Goal: Task Accomplishment & Management: Complete application form

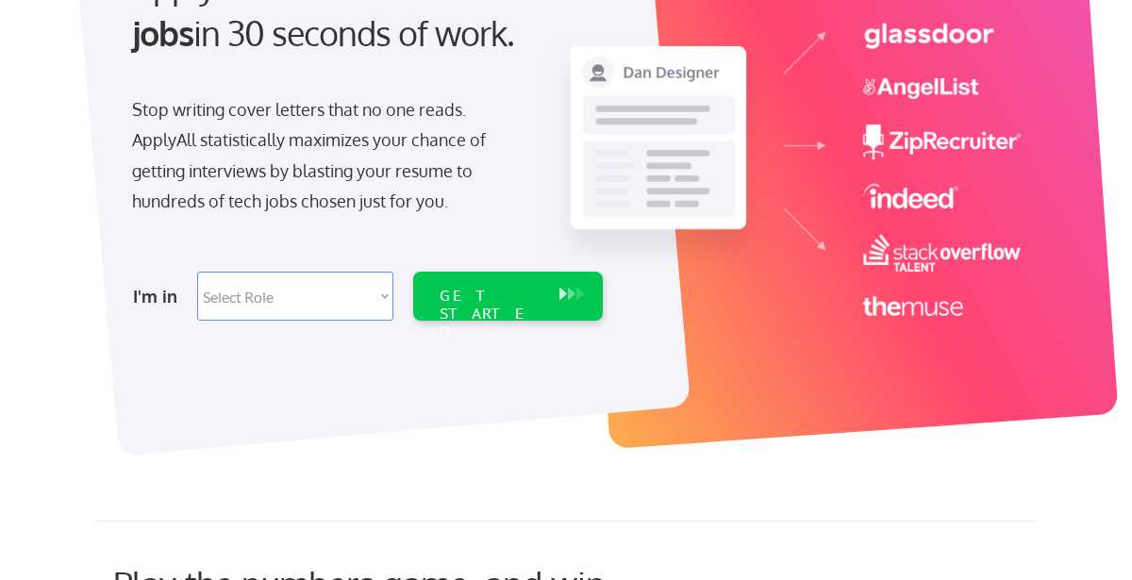
scroll to position [185, 0]
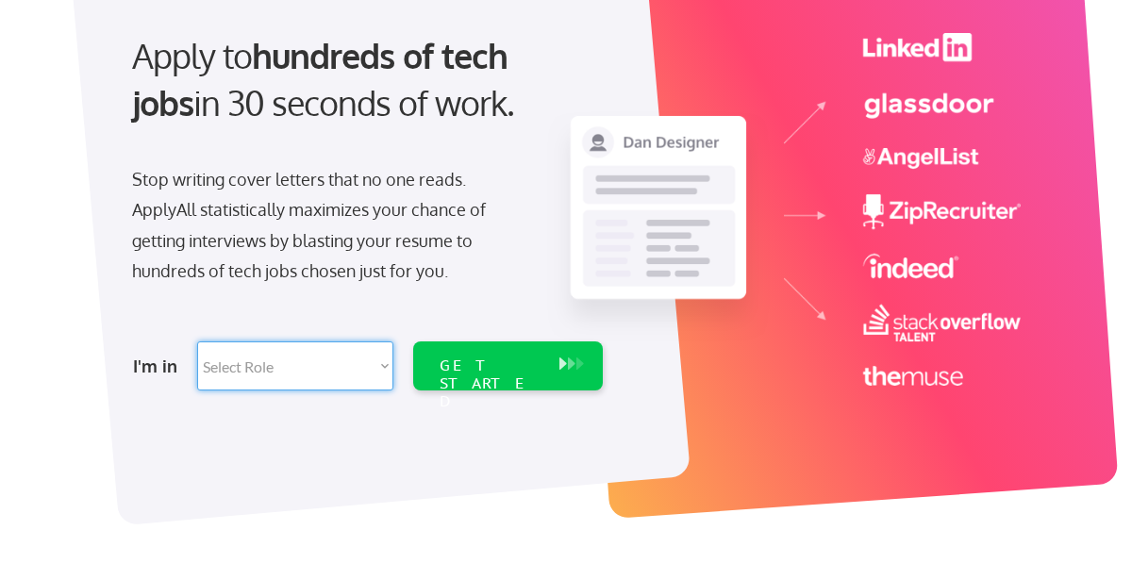
click at [388, 376] on select "Select Role Software Engineering Product Management Customer Success Sales UI/U…" at bounding box center [295, 366] width 196 height 49
select select ""customer_support""
click at [197, 342] on select "Select Role Software Engineering Product Management Customer Success Sales UI/U…" at bounding box center [295, 366] width 196 height 49
select select ""customer_support""
click at [516, 376] on div "GET STARTED" at bounding box center [490, 366] width 120 height 49
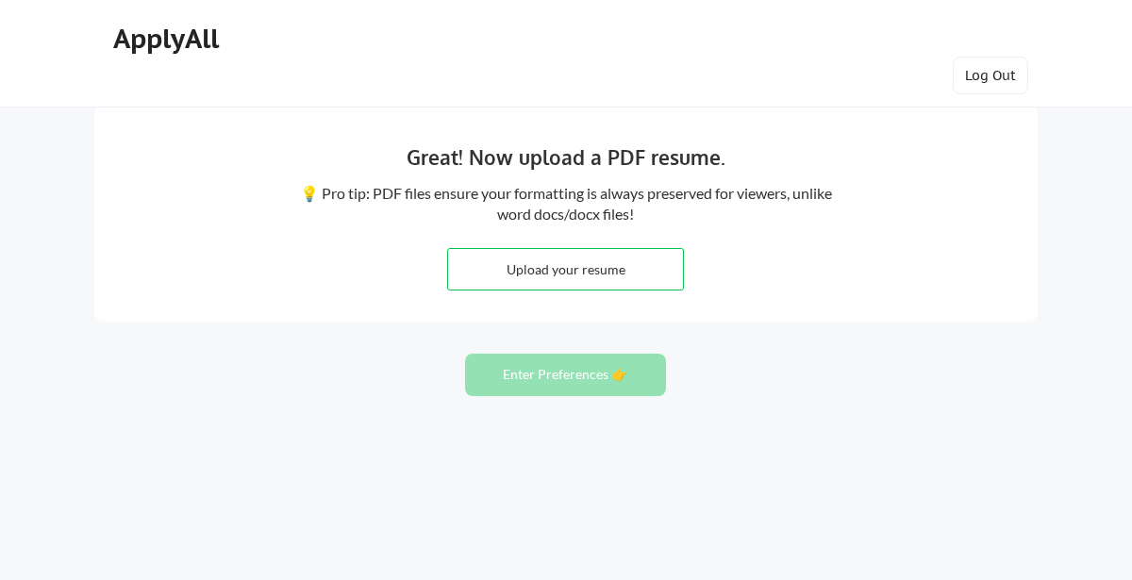
click at [591, 265] on input "file" at bounding box center [565, 269] width 235 height 41
type input "C:\fakepath\[PERSON_NAME] 2025 Res PDF.docx"
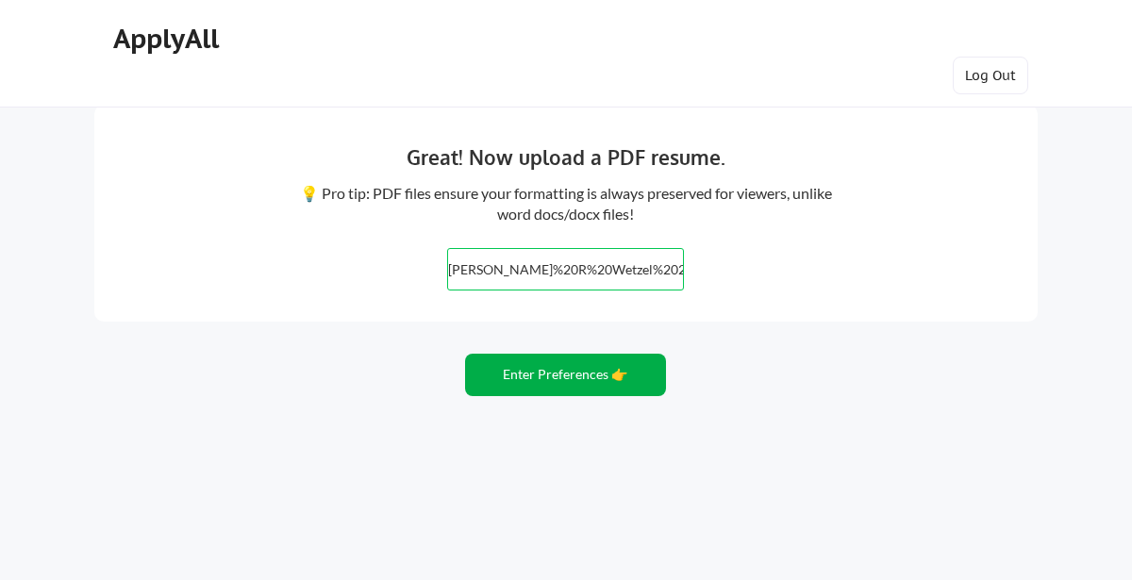
click at [547, 383] on button "Enter Preferences 👉" at bounding box center [565, 375] width 201 height 42
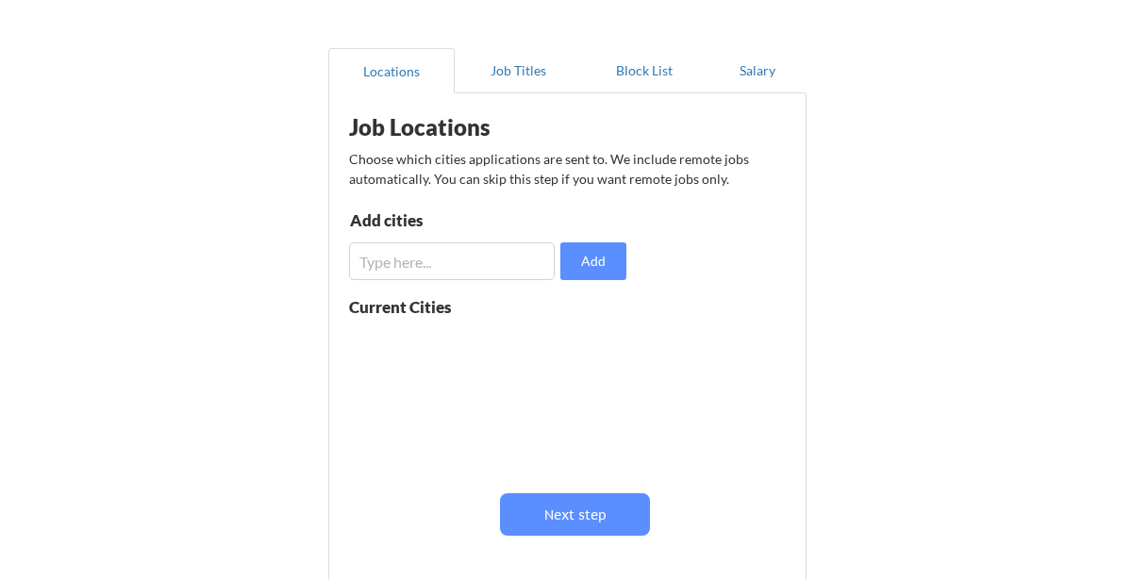
scroll to position [187, 0]
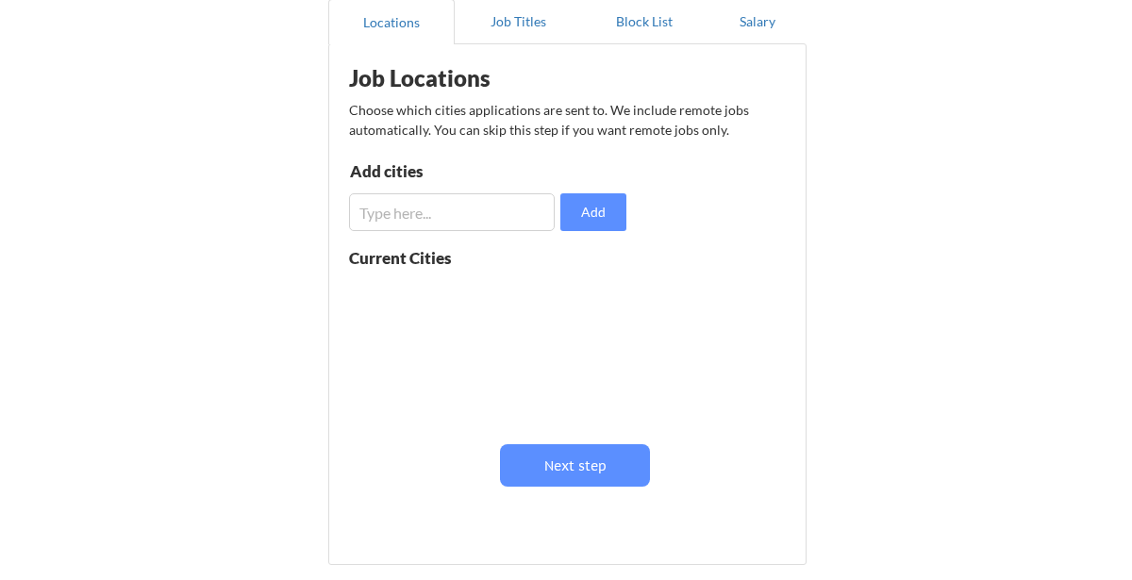
click at [519, 221] on input "input" at bounding box center [452, 212] width 206 height 38
click at [521, 223] on input "input" at bounding box center [452, 212] width 206 height 38
type input "S"
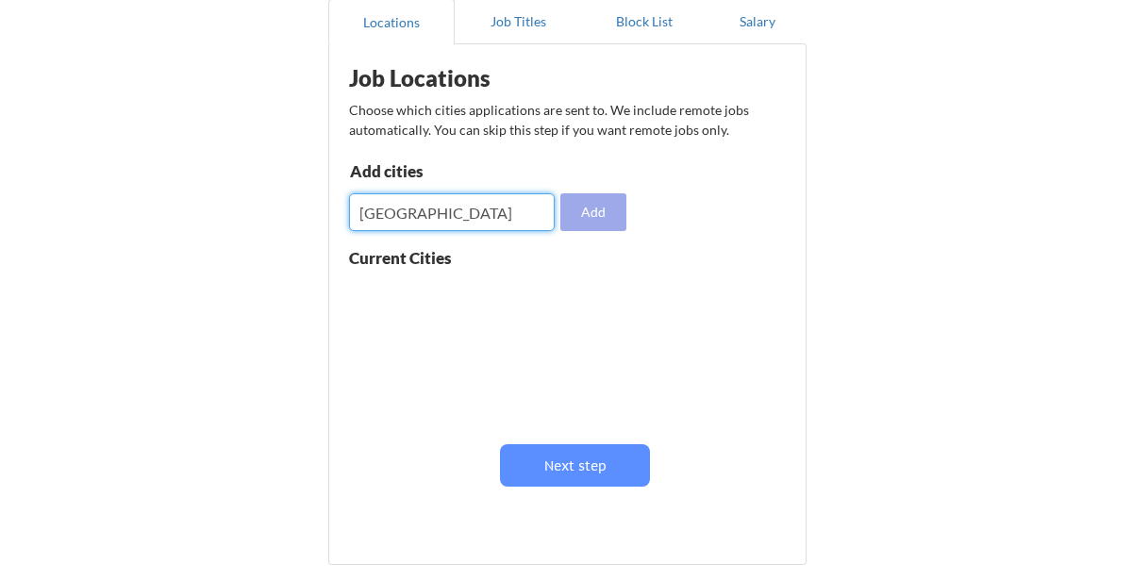
type input "Dallas"
click at [580, 211] on button "Add" at bounding box center [593, 212] width 66 height 38
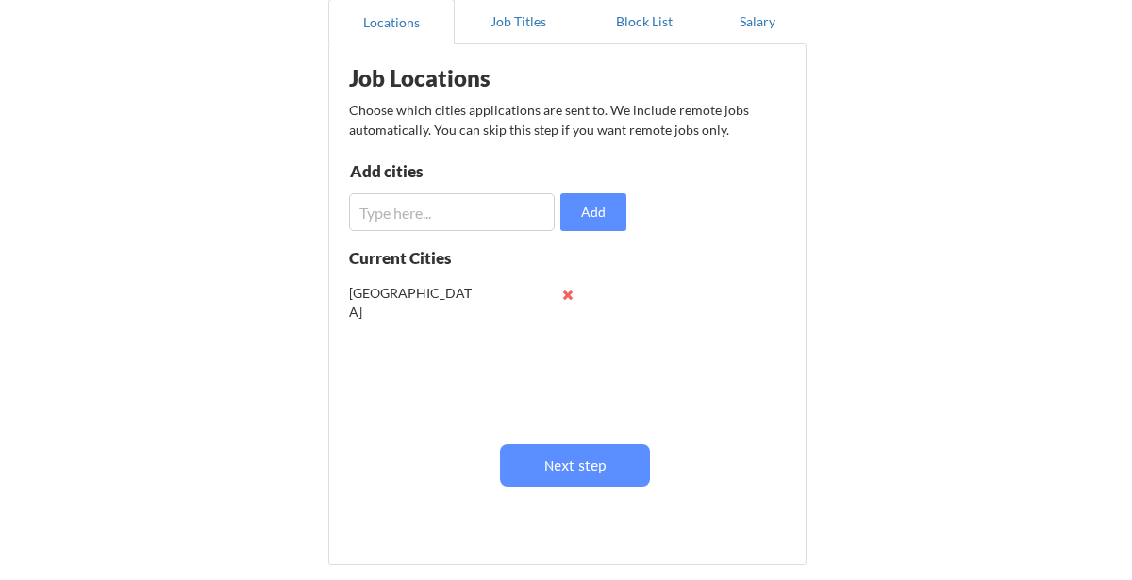
click at [475, 216] on input "input" at bounding box center [452, 212] width 206 height 38
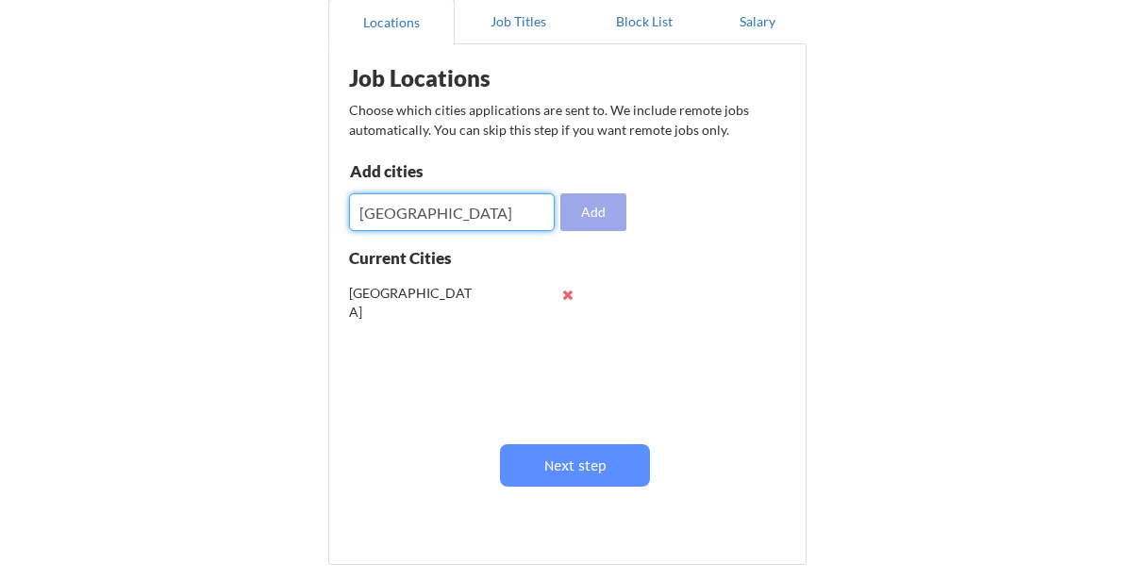
type input "Atlanta"
drag, startPoint x: 598, startPoint y: 211, endPoint x: 543, endPoint y: 224, distance: 57.0
click at [597, 211] on button "Add" at bounding box center [593, 212] width 66 height 38
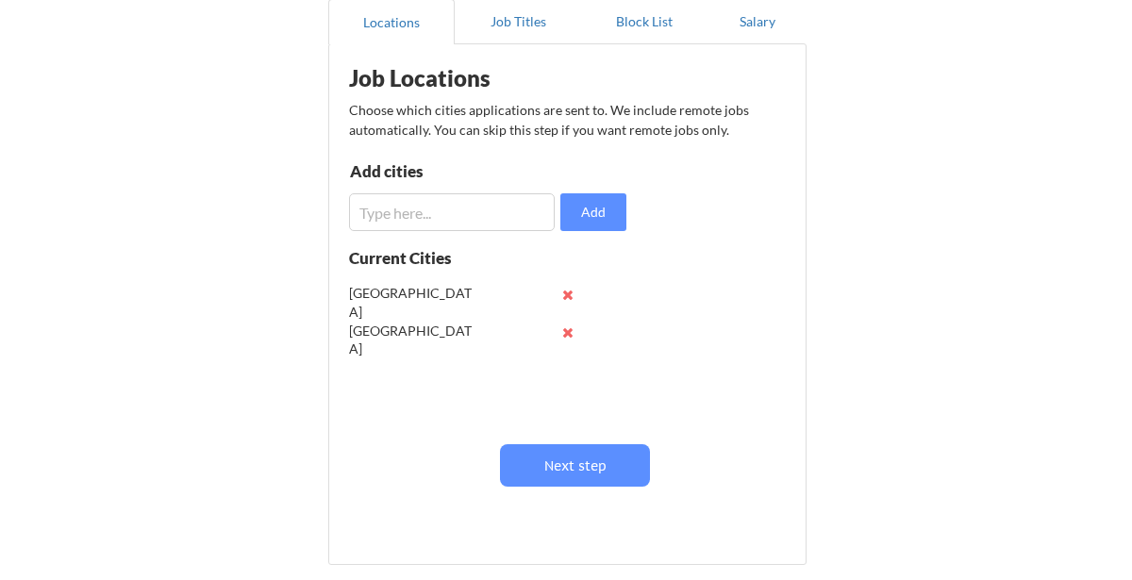
click at [408, 210] on input "input" at bounding box center [452, 212] width 206 height 38
type input "c"
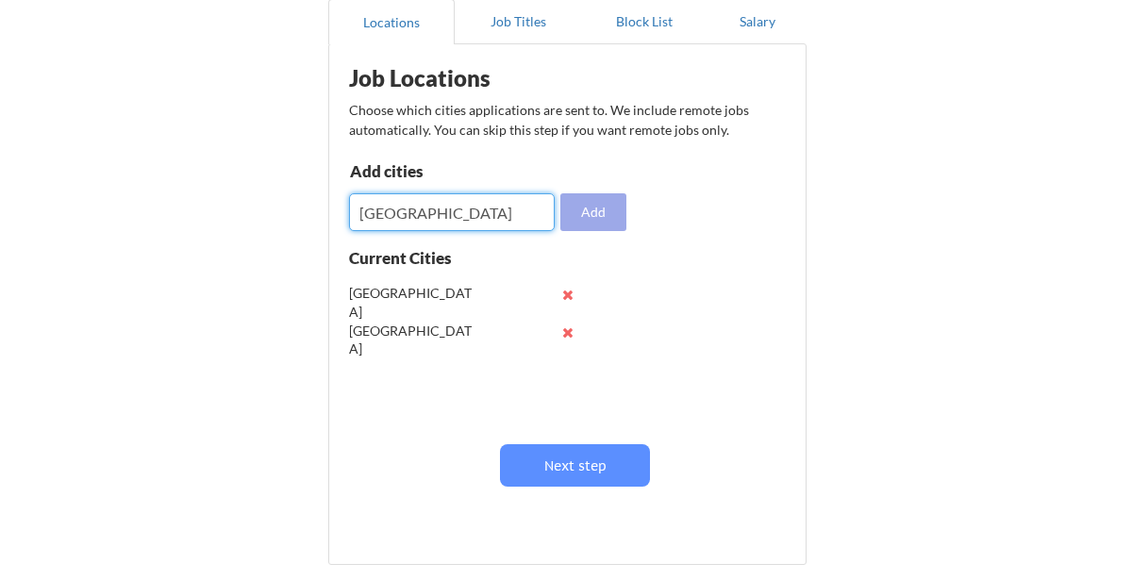
type input "Chicago"
click at [581, 221] on button "Add" at bounding box center [593, 212] width 66 height 38
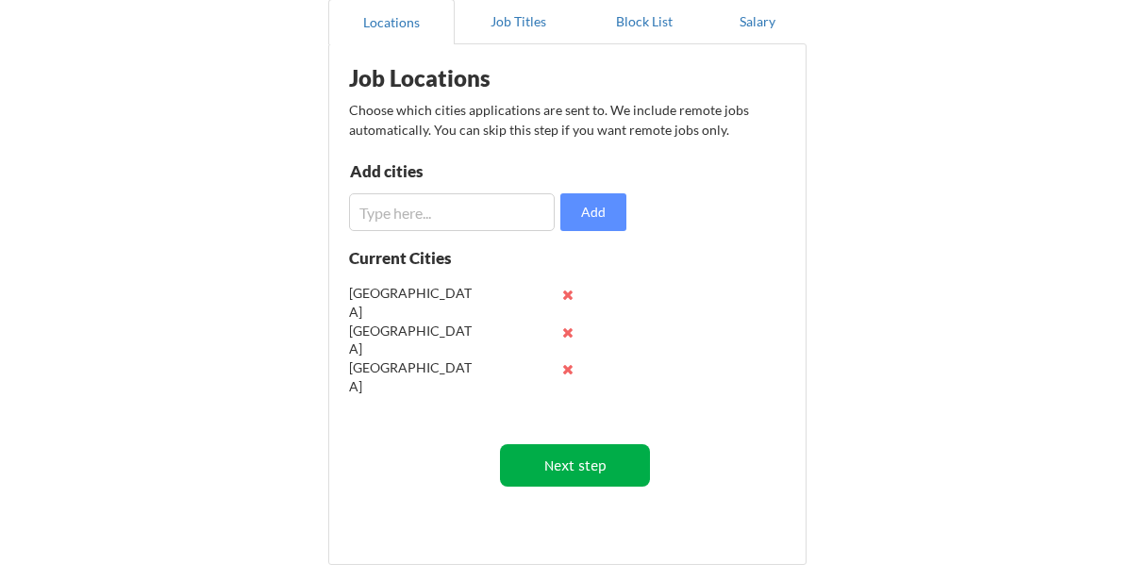
drag, startPoint x: 577, startPoint y: 460, endPoint x: 596, endPoint y: 523, distance: 66.0
click at [596, 522] on div "Job Locations Choose which cities applications are sent to. We include remote j…" at bounding box center [572, 298] width 466 height 488
click at [577, 470] on button "Next step" at bounding box center [575, 465] width 150 height 42
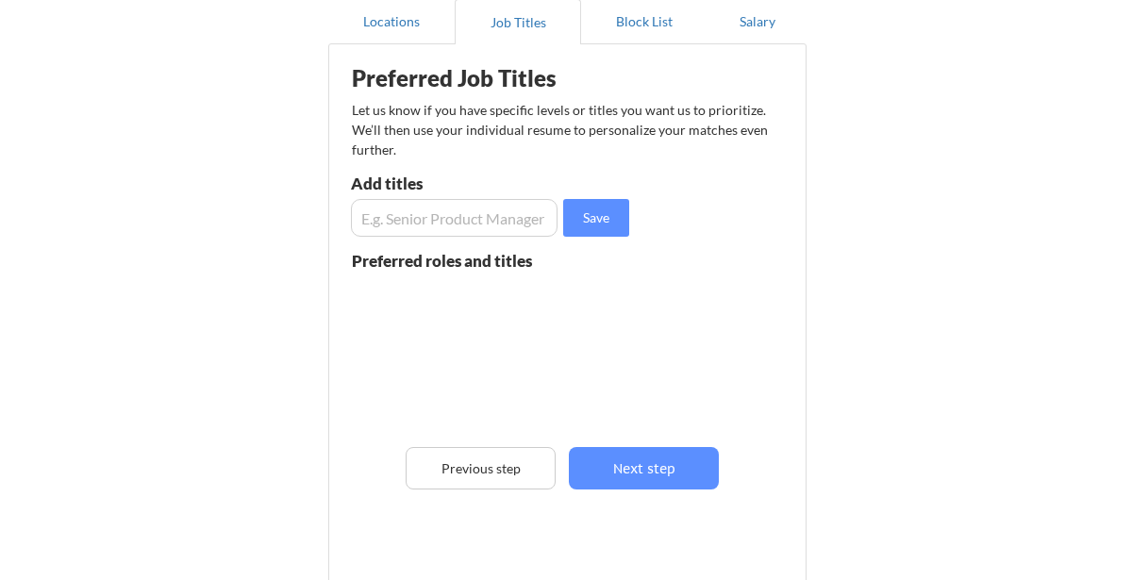
click at [542, 215] on input "input" at bounding box center [454, 218] width 207 height 38
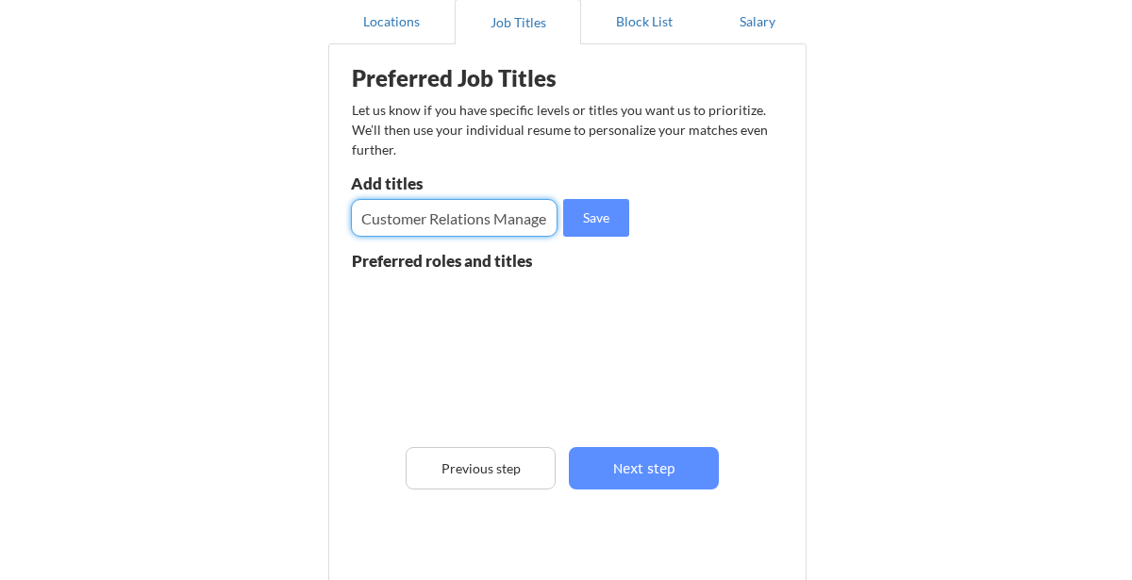
scroll to position [0, 6]
type input "Customer Relations Manager"
click at [590, 225] on button "Save" at bounding box center [596, 218] width 66 height 38
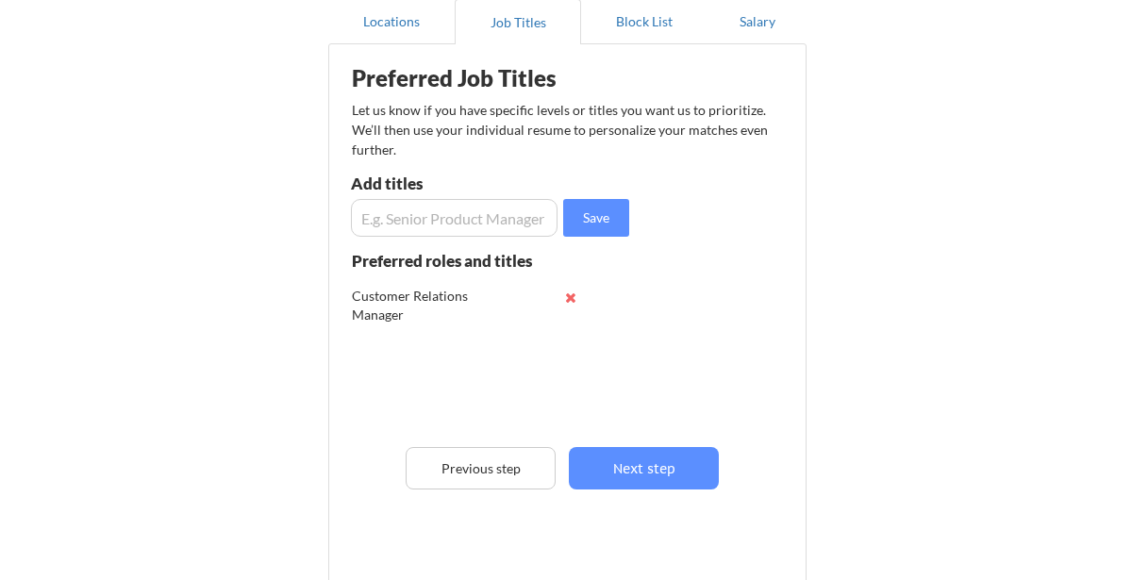
click at [489, 213] on input "input" at bounding box center [454, 218] width 207 height 38
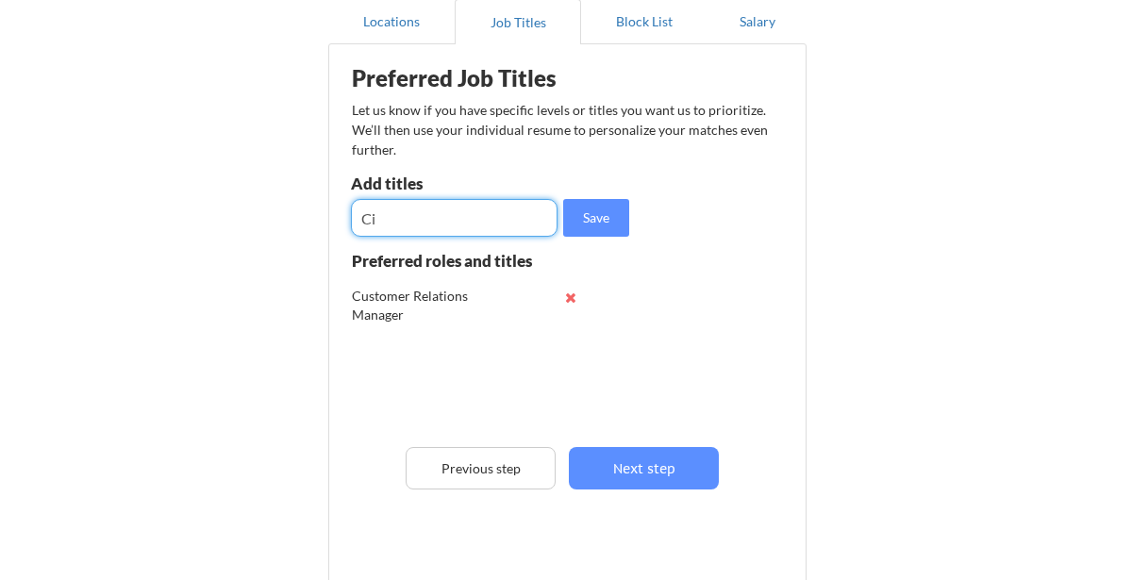
type input "C"
type input "Senior Compliance analyst"
click at [596, 205] on button "Save" at bounding box center [596, 218] width 66 height 38
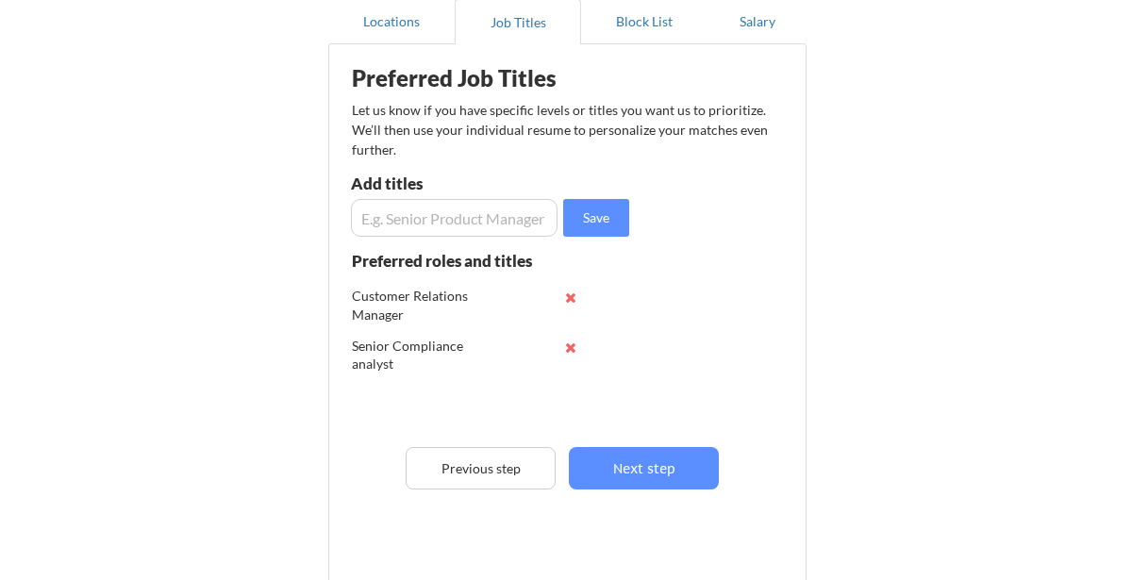
click at [507, 214] on input "input" at bounding box center [454, 218] width 207 height 38
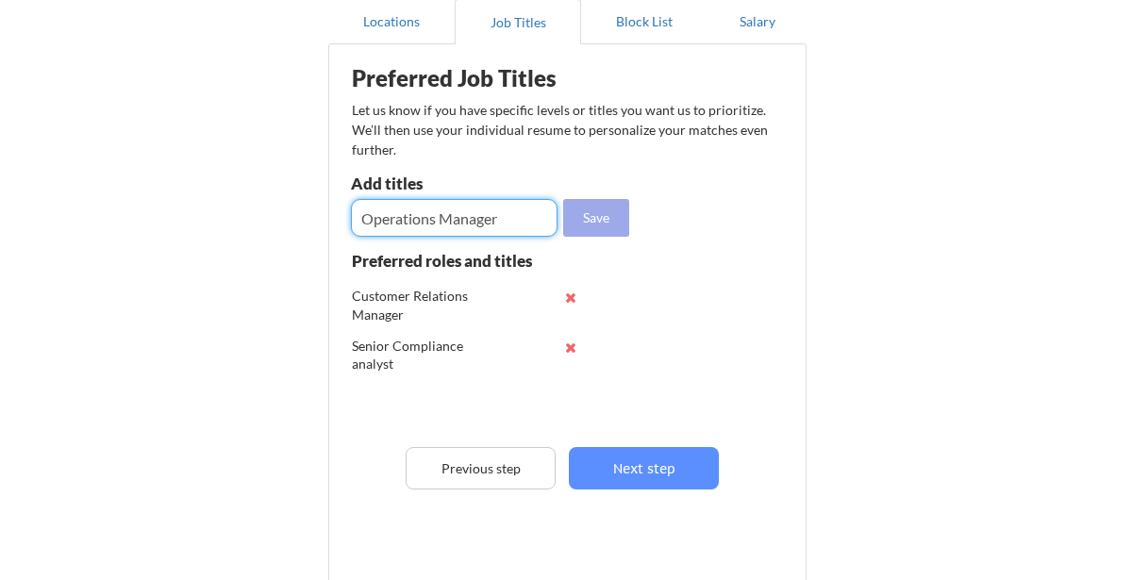
type input "Operations Manager"
click at [590, 214] on button "Save" at bounding box center [596, 218] width 66 height 38
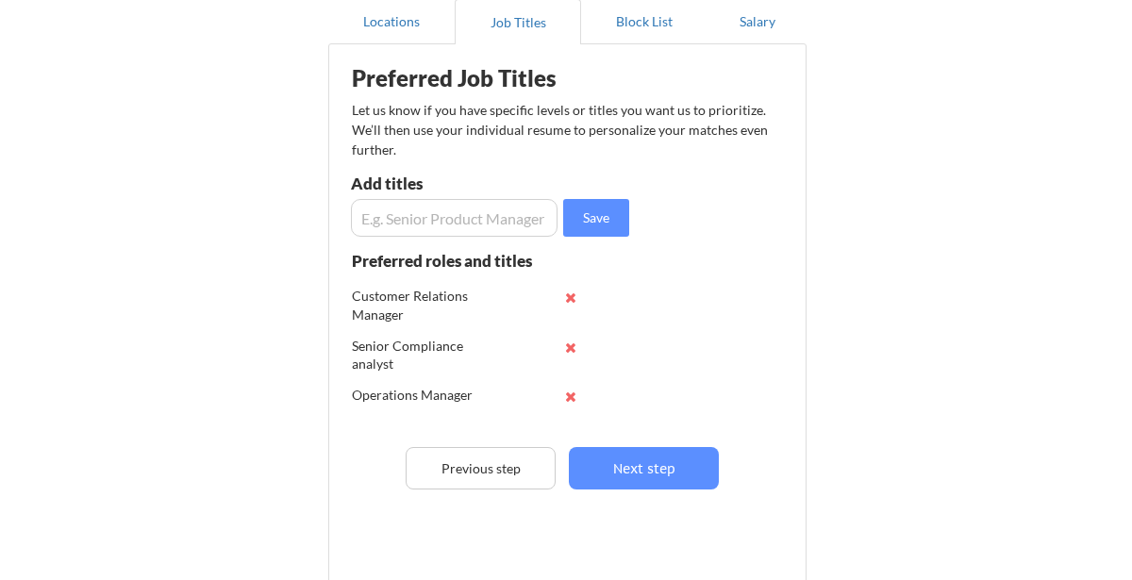
click at [503, 207] on input "input" at bounding box center [454, 218] width 207 height 38
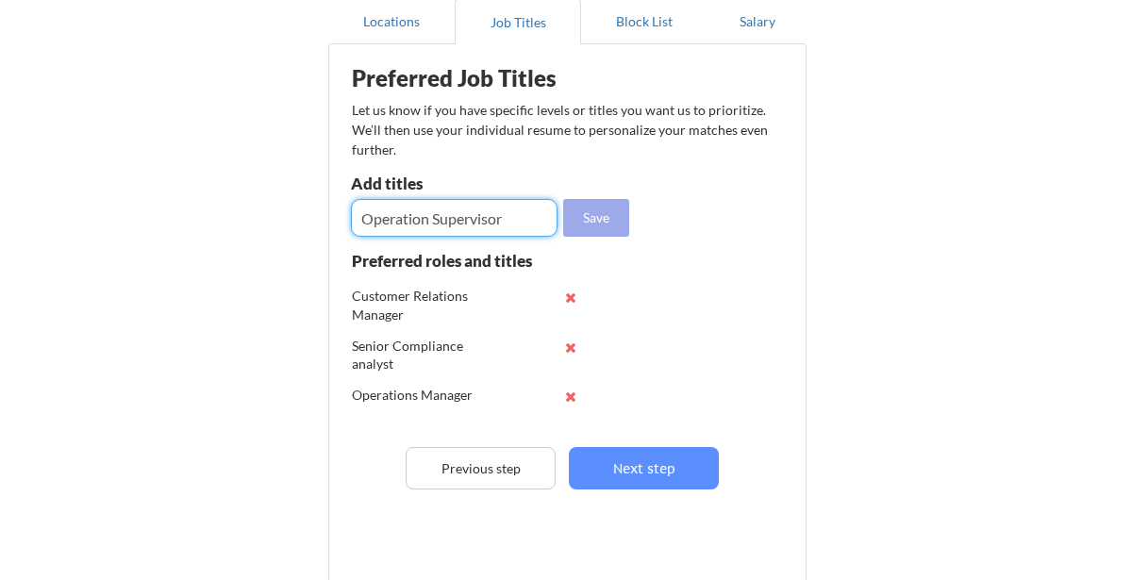
type input "Operation Supervisor"
click at [599, 220] on button "Save" at bounding box center [596, 218] width 66 height 38
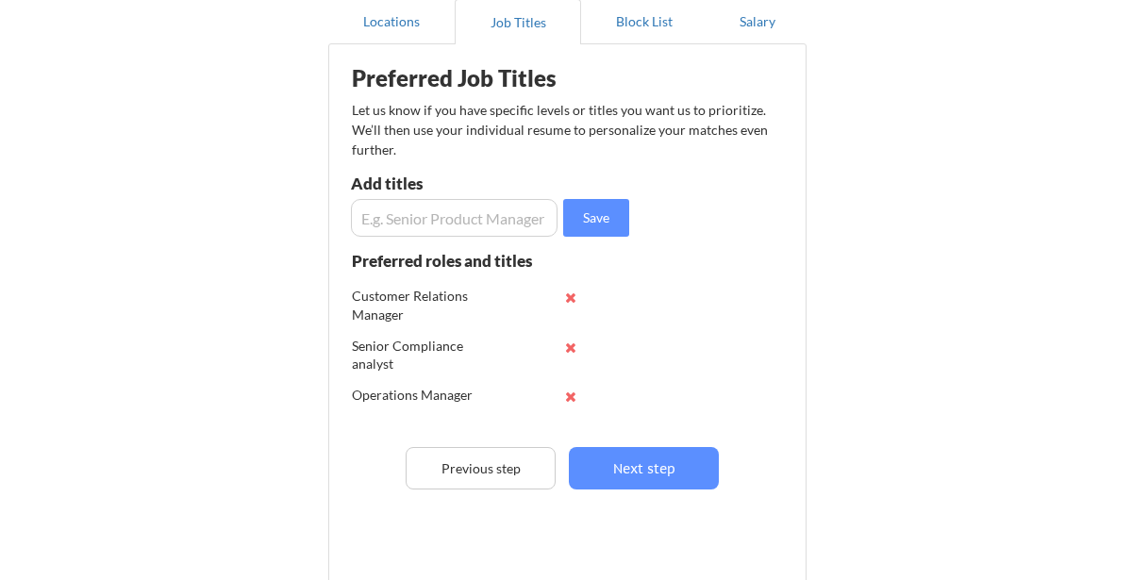
click at [524, 215] on input "input" at bounding box center [454, 218] width 207 height 38
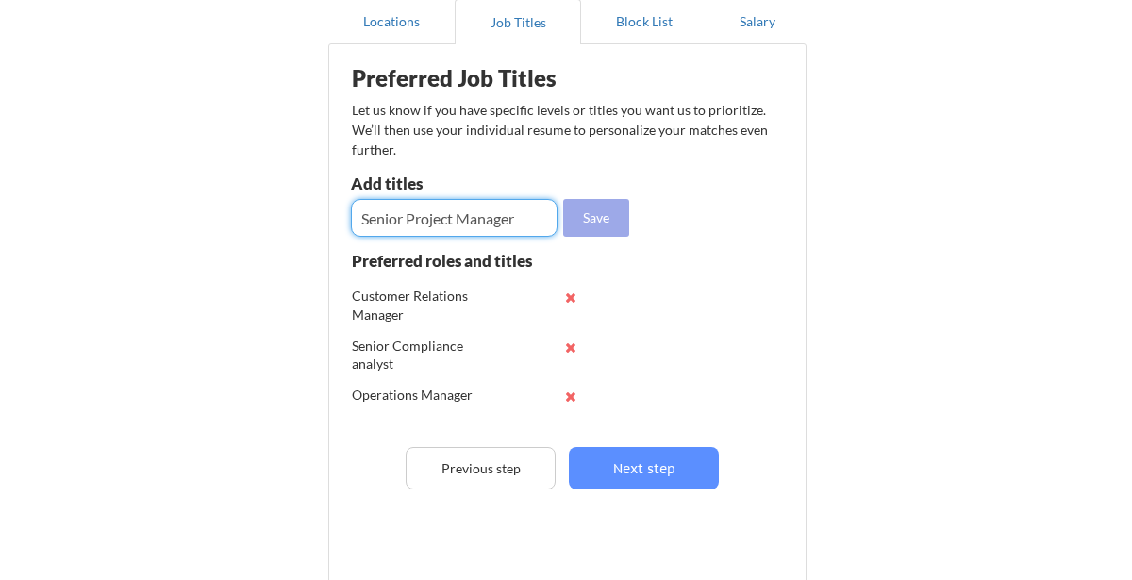
type input "Senior Project Manager"
click at [616, 219] on button "Save" at bounding box center [596, 218] width 66 height 38
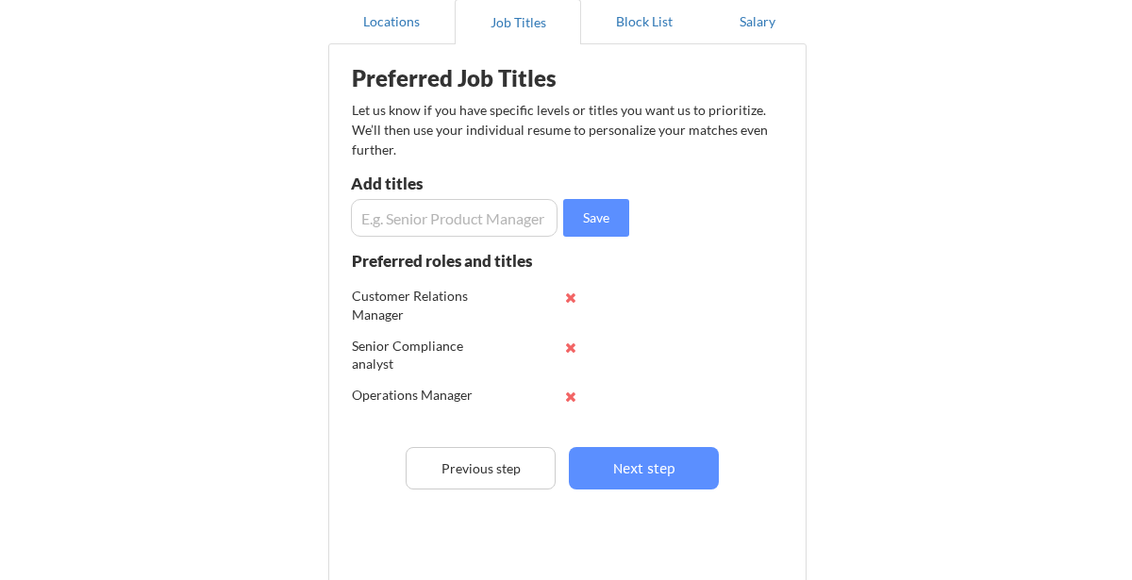
click at [517, 220] on input "input" at bounding box center [454, 218] width 207 height 38
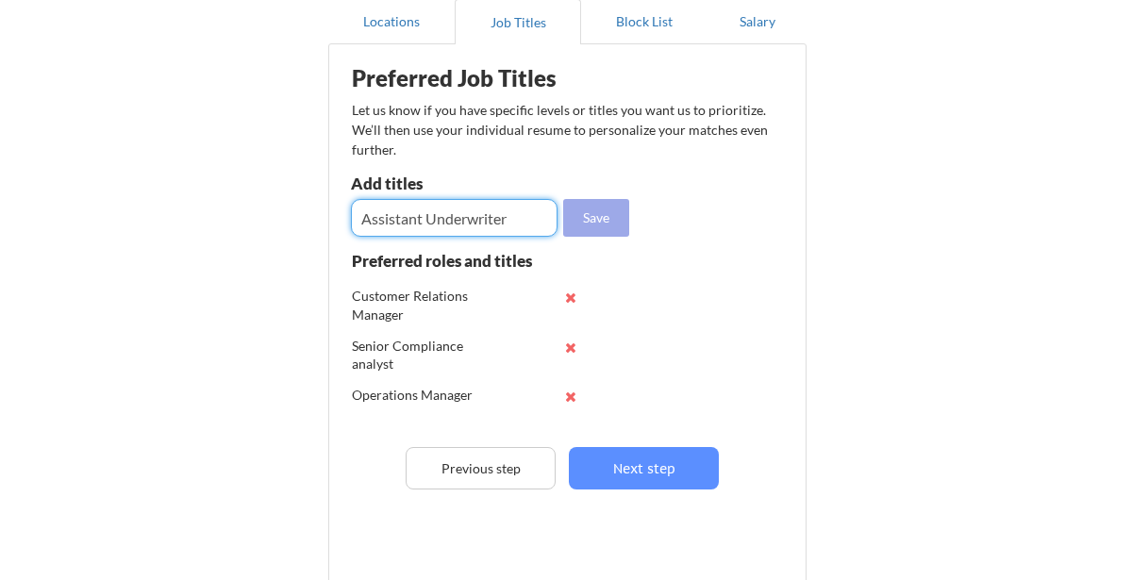
type input "Assistant Underwriter"
click at [605, 218] on button "Save" at bounding box center [596, 218] width 66 height 38
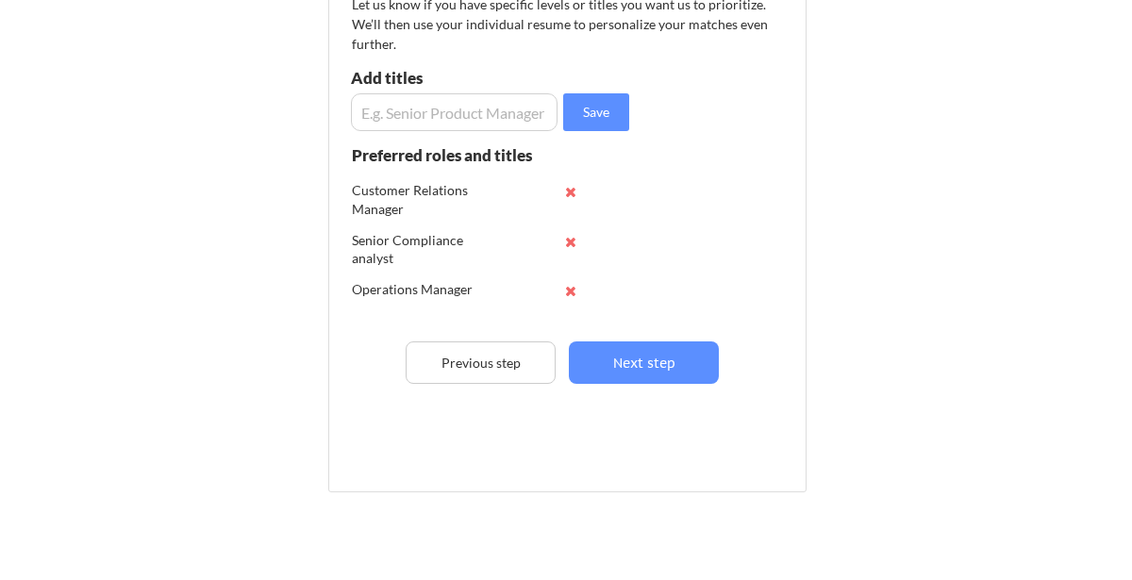
scroll to position [374, 0]
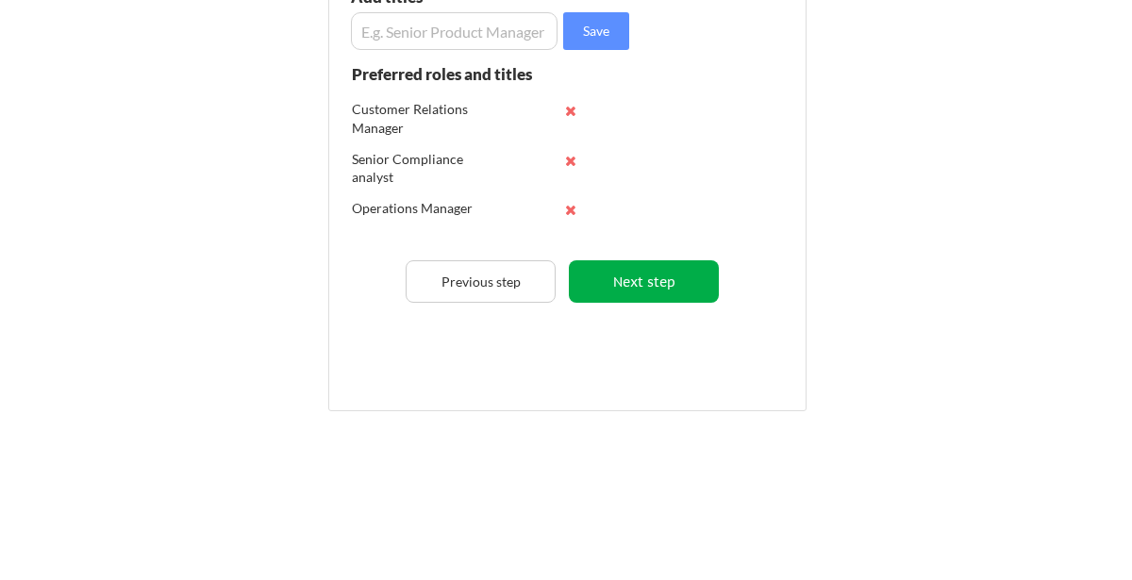
click at [641, 290] on button "Next step" at bounding box center [644, 281] width 150 height 42
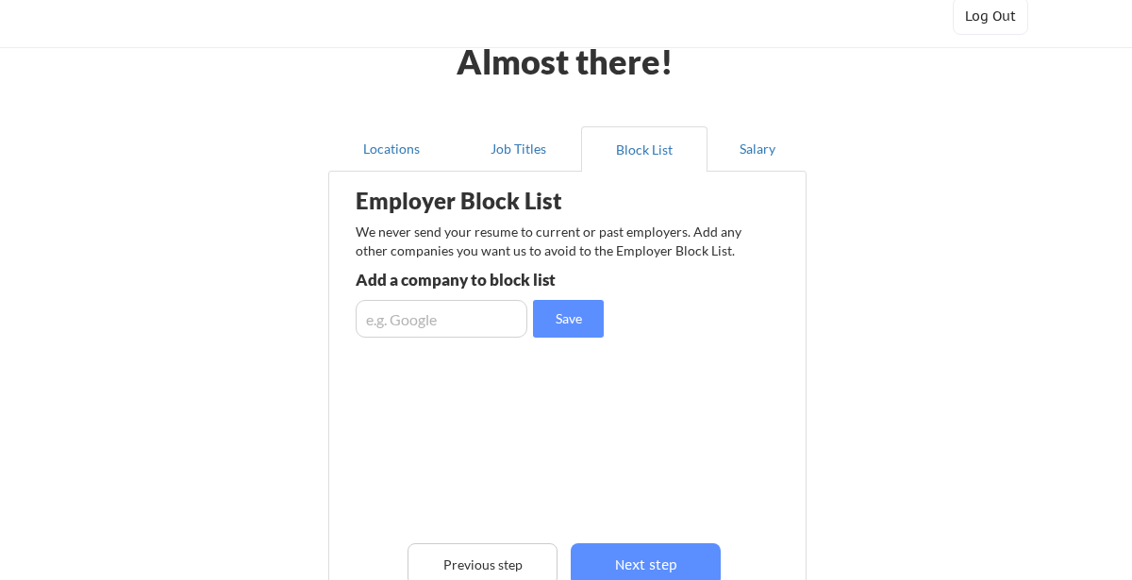
scroll to position [0, 0]
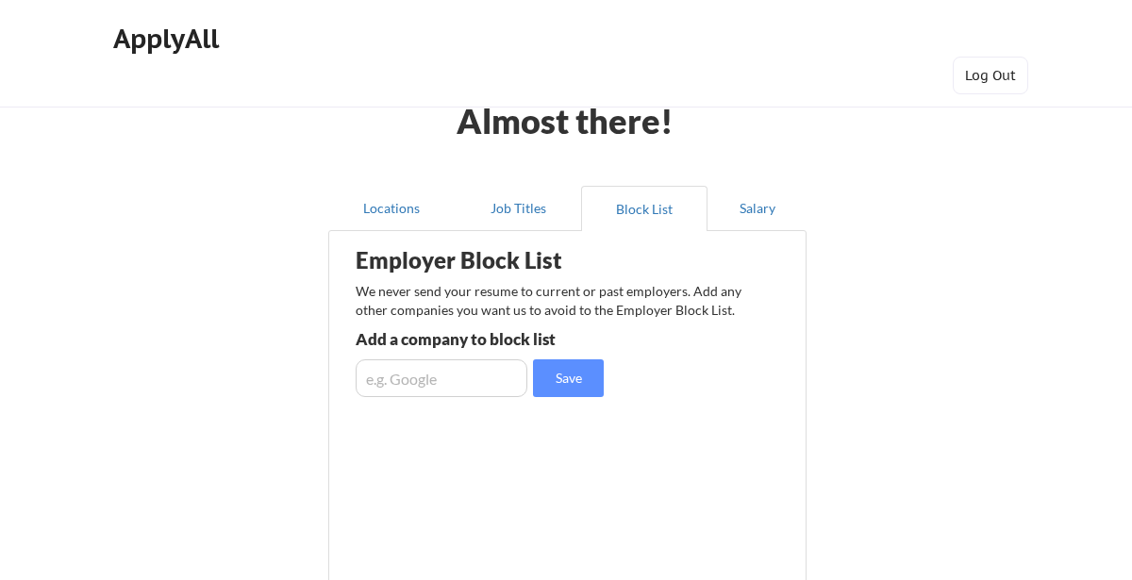
click at [405, 373] on input "input" at bounding box center [442, 378] width 172 height 38
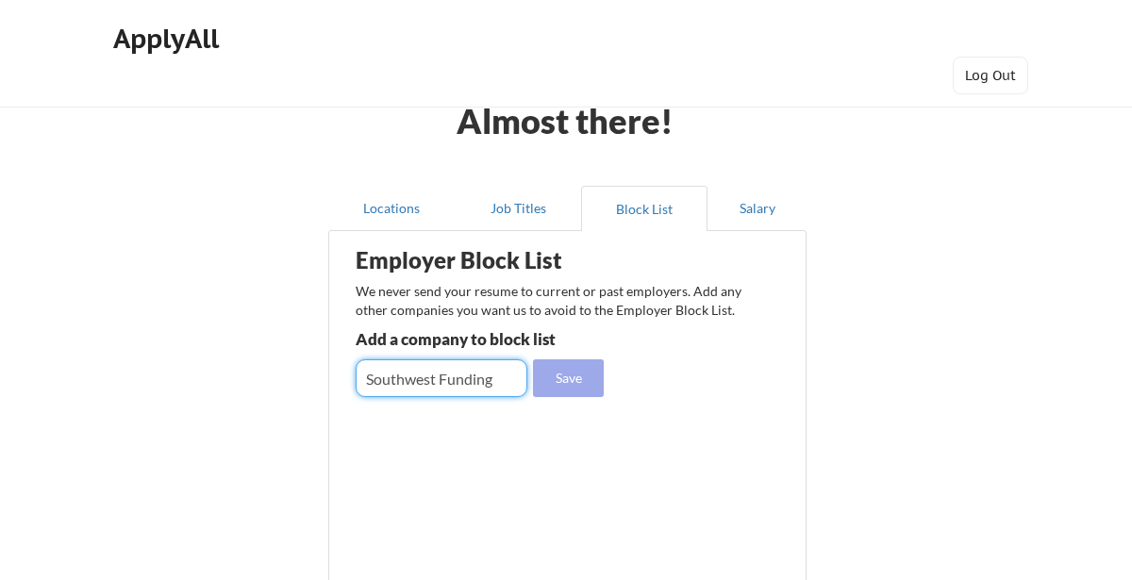
type input "Southwest Funding"
click at [581, 386] on button "Save" at bounding box center [568, 378] width 71 height 38
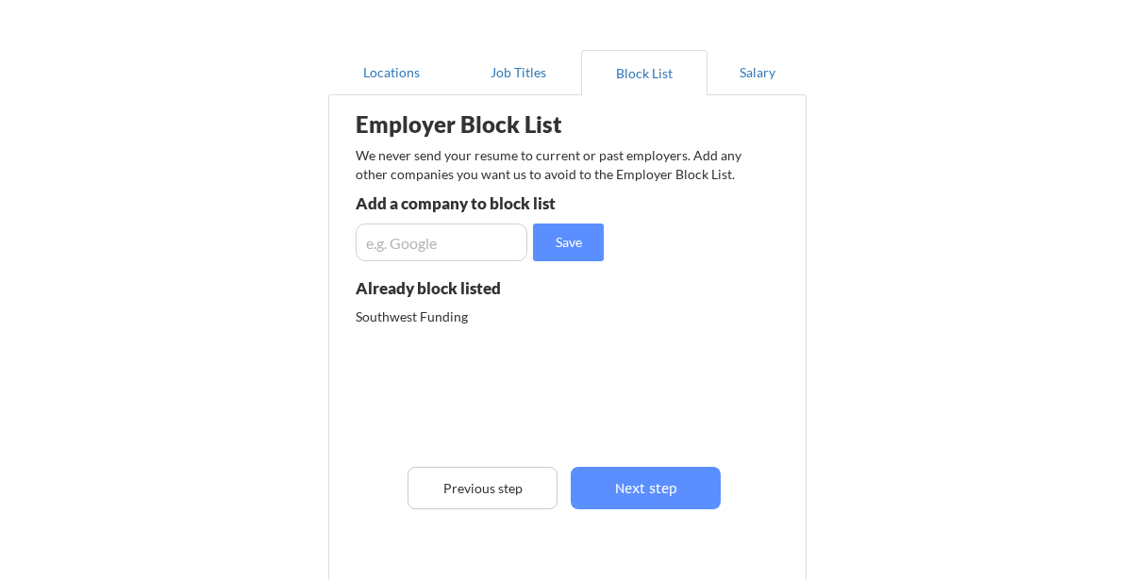
scroll to position [176, 0]
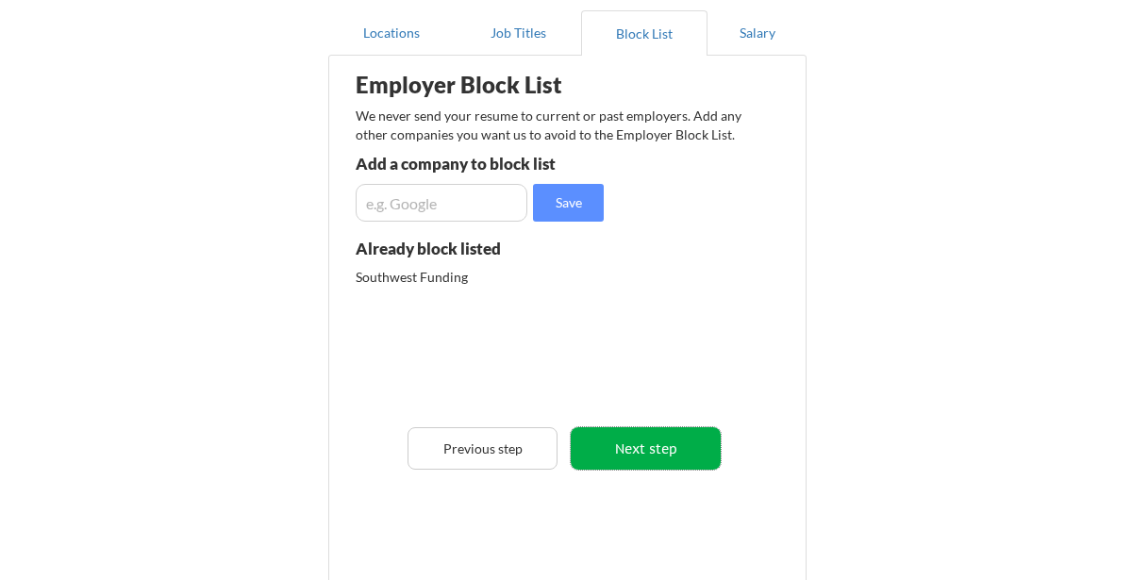
click at [660, 451] on button "Next step" at bounding box center [646, 448] width 150 height 42
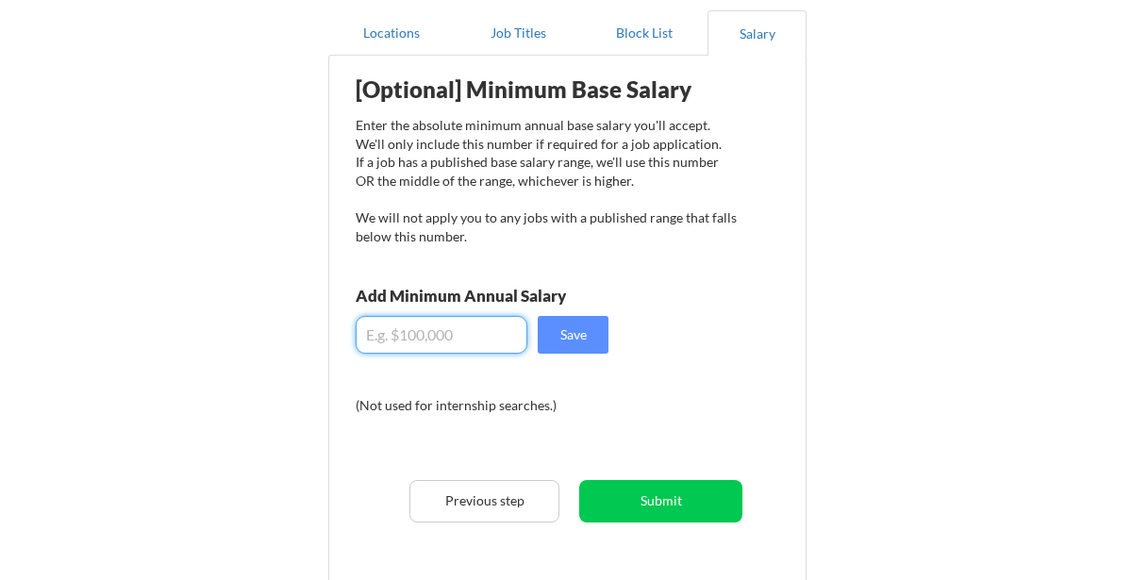
click at [477, 339] on input "input" at bounding box center [442, 335] width 172 height 38
click at [478, 339] on input "input" at bounding box center [442, 335] width 172 height 38
type input "$78,000"
click at [585, 337] on button "Save" at bounding box center [573, 335] width 71 height 38
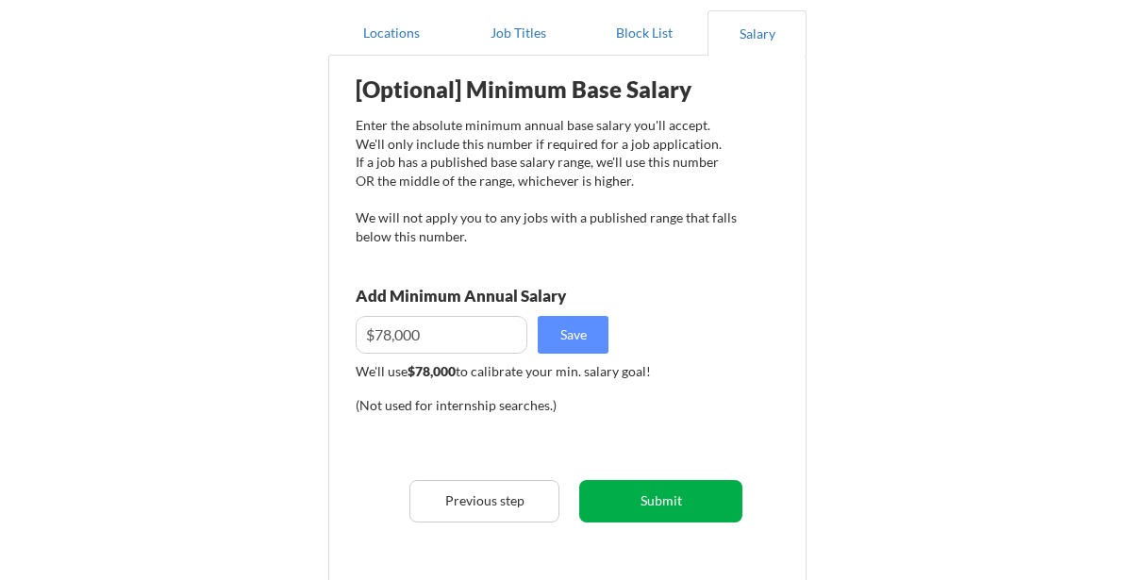
click at [668, 495] on button "Submit" at bounding box center [660, 501] width 163 height 42
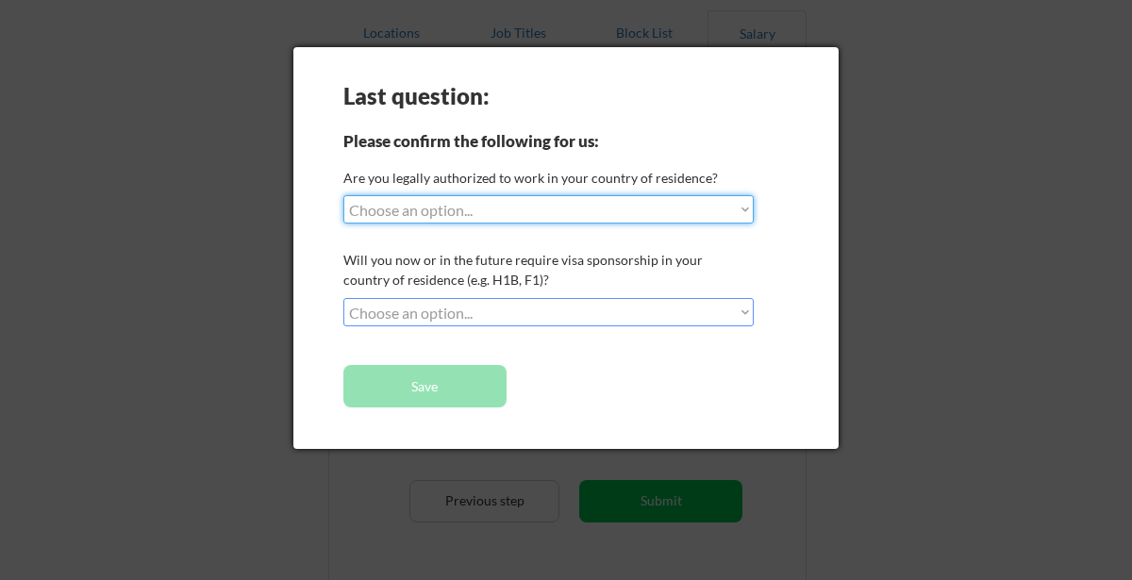
click at [505, 209] on select "Choose an option... Yes, I am a US Citizen Yes, I am a Canadian Citizen Yes, I …" at bounding box center [548, 209] width 410 height 28
select select ""yes__i_am_a_us_citizen""
click at [343, 195] on select "Choose an option... Yes, I am a US Citizen Yes, I am a Canadian Citizen Yes, I …" at bounding box center [548, 209] width 410 height 28
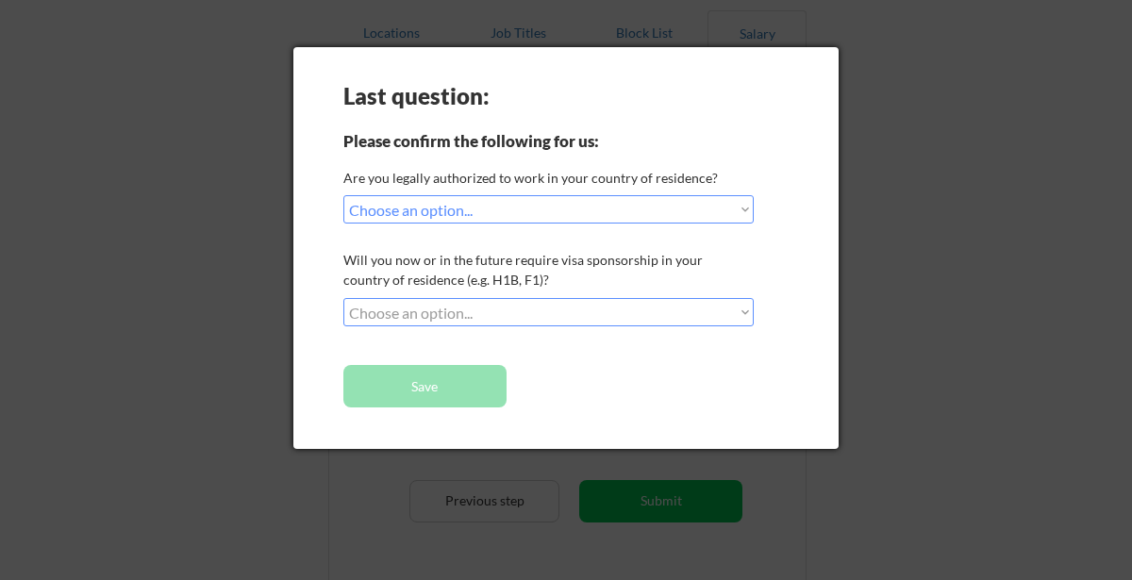
click at [480, 305] on select "Choose an option... No, I will not need sponsorship Yes, I will need sponsorship" at bounding box center [548, 312] width 410 height 28
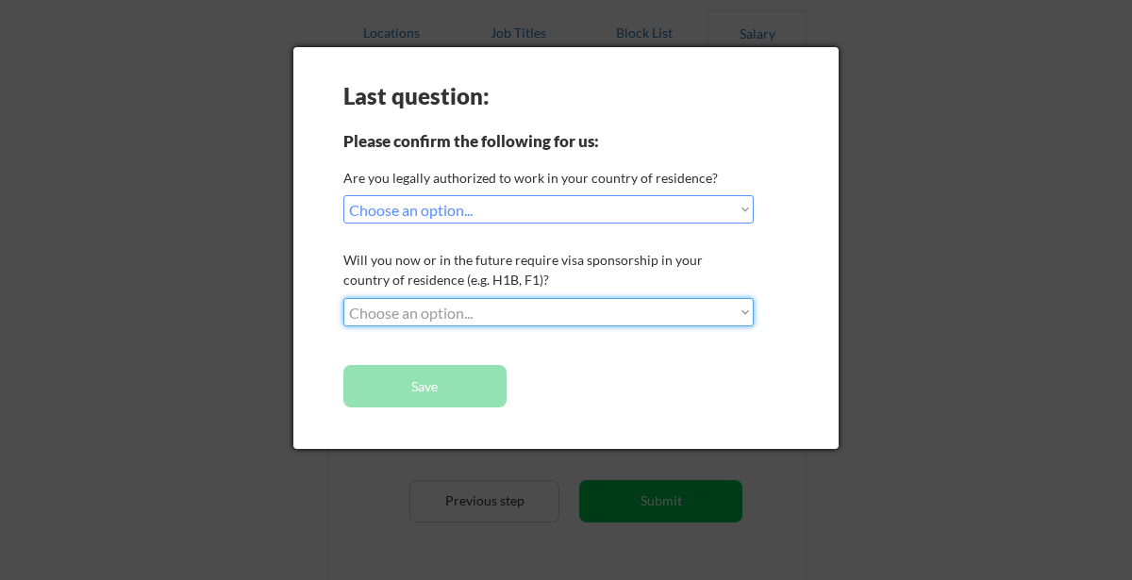
select select ""no__i_will_not_need_sponsorship""
click at [343, 298] on select "Choose an option... No, I will not need sponsorship Yes, I will need sponsorship" at bounding box center [548, 312] width 410 height 28
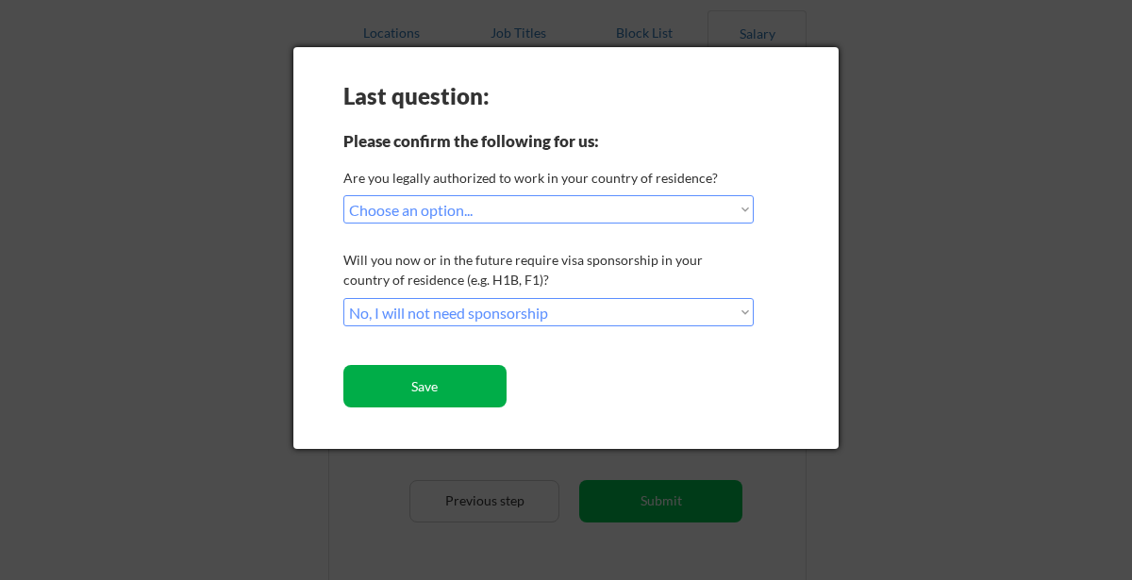
click at [461, 372] on button "Save" at bounding box center [424, 386] width 163 height 42
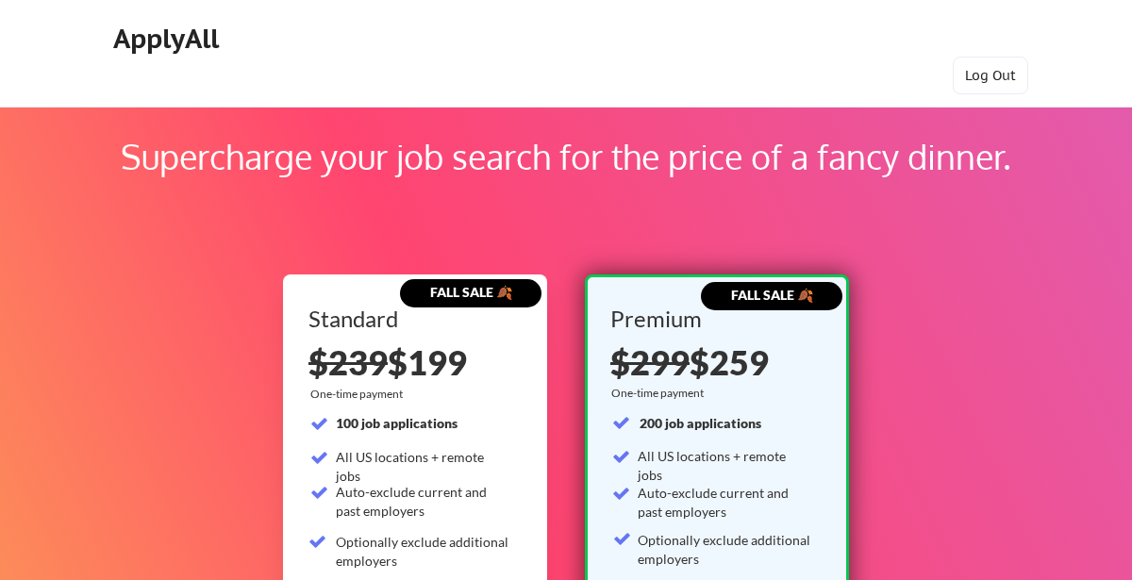
click at [505, 358] on div "$239 $199" at bounding box center [415, 362] width 213 height 34
click at [449, 137] on div "Supercharge your job search for the price of a fancy dinner." at bounding box center [566, 156] width 891 height 51
